Goal: Task Accomplishment & Management: Manage account settings

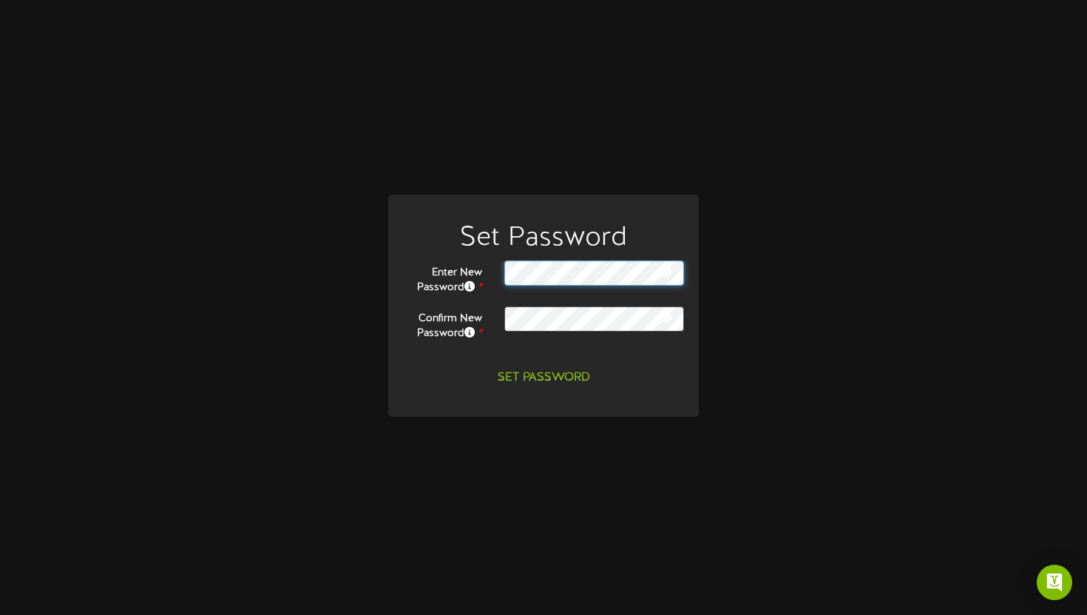
click at [377, 248] on div "Set Password Enter New Password * Confirm New Password * Set Password" at bounding box center [543, 308] width 333 height 226
click at [843, 231] on div "Set Password Enter New Password * Confirm New Password *" at bounding box center [543, 308] width 1065 height 226
click at [668, 274] on icon at bounding box center [665, 272] width 13 height 12
click at [668, 322] on icon at bounding box center [665, 317] width 13 height 12
click at [814, 234] on div "Set Password Enter New Password * Confirm New Password *" at bounding box center [543, 308] width 1065 height 226
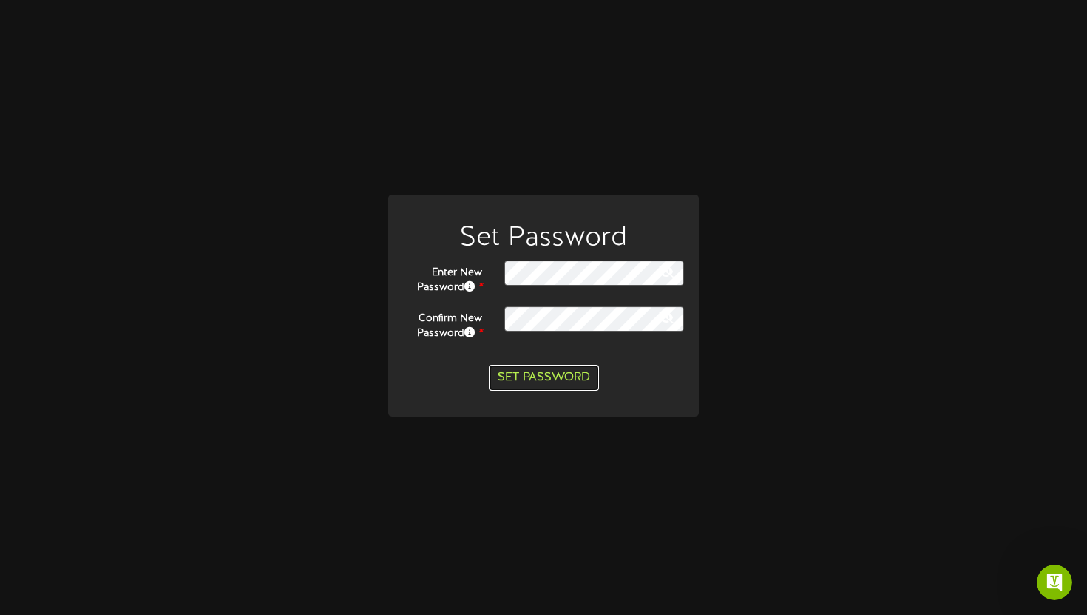
click at [567, 378] on button "Set Password" at bounding box center [544, 378] width 110 height 26
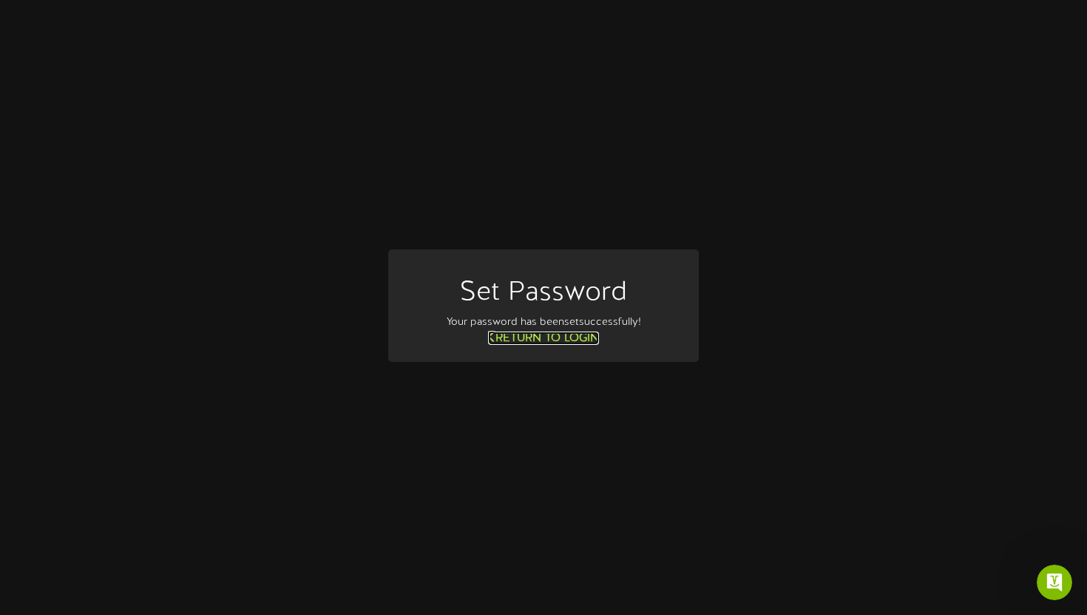
click at [541, 342] on link "Return to Login" at bounding box center [543, 337] width 111 height 13
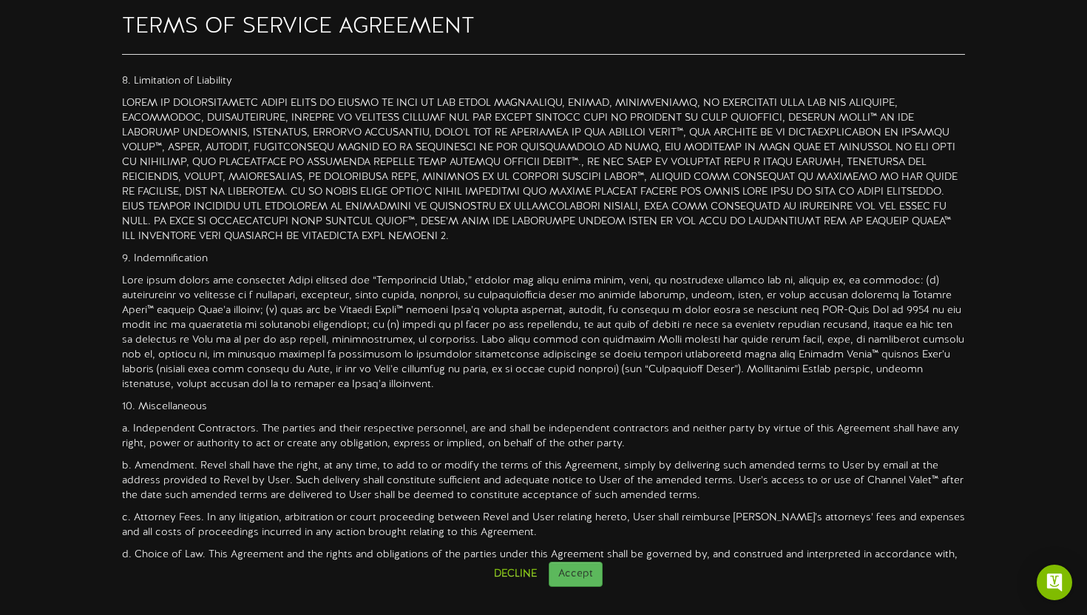
scroll to position [1120, 0]
click at [567, 581] on button "Accept" at bounding box center [576, 573] width 54 height 25
